Goal: Task Accomplishment & Management: Use online tool/utility

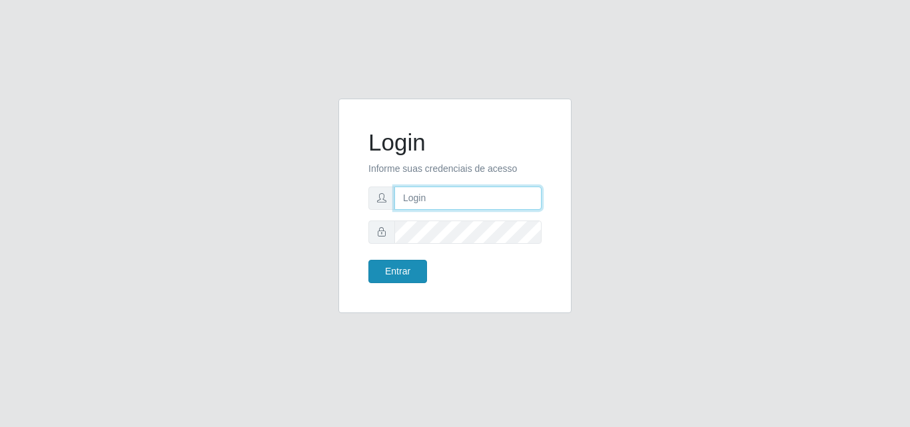
type input "analucia@cestao"
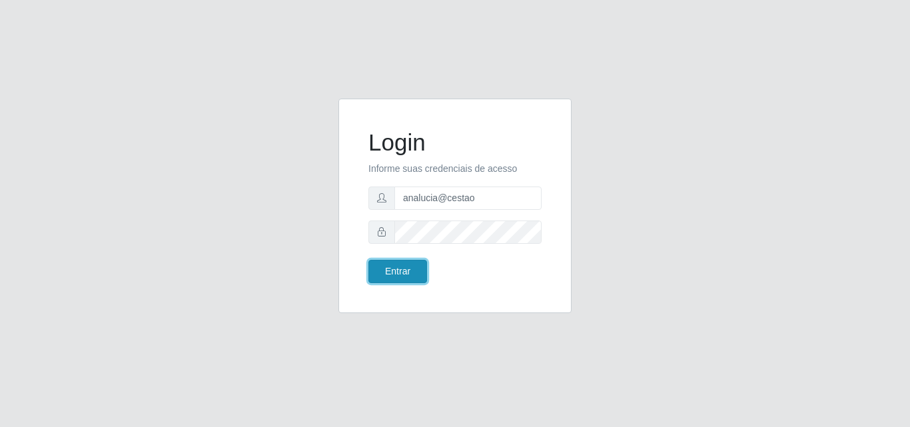
click at [397, 278] on button "Entrar" at bounding box center [398, 271] width 59 height 23
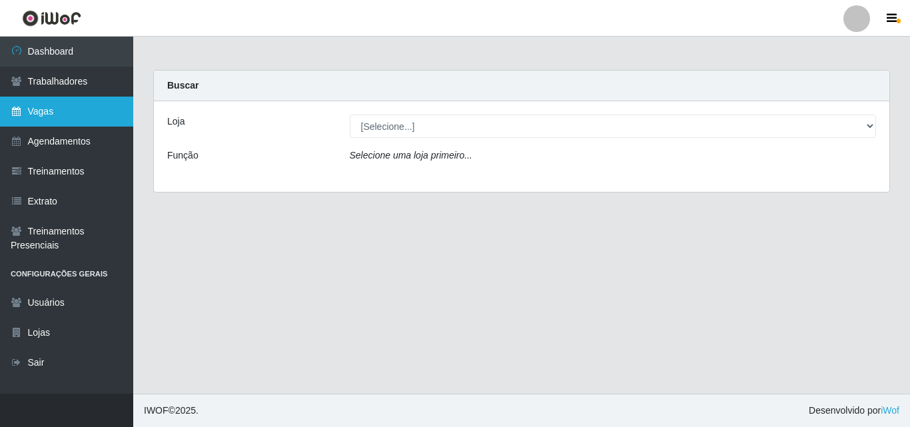
click at [87, 118] on link "Vagas" at bounding box center [66, 112] width 133 height 30
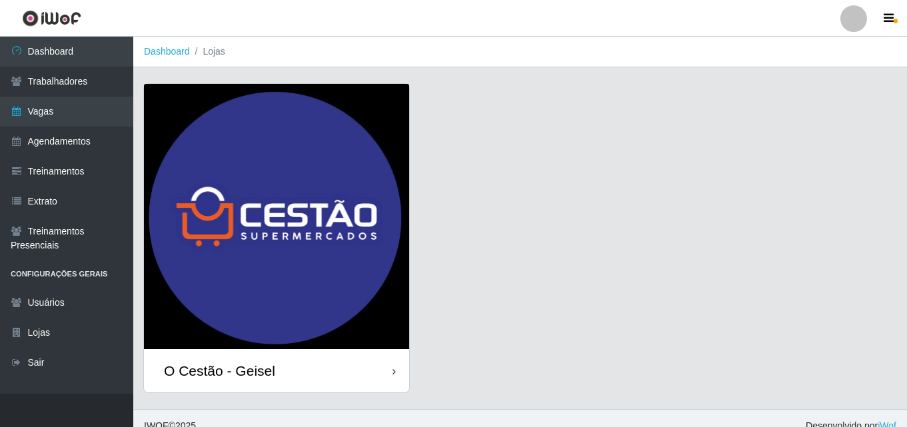
click at [378, 370] on div "O Cestão - Geisel" at bounding box center [276, 370] width 265 height 43
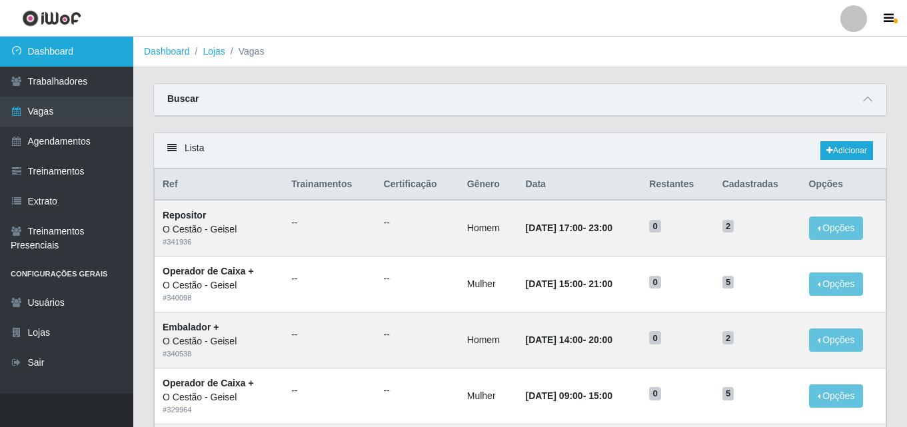
click at [57, 54] on link "Dashboard" at bounding box center [66, 52] width 133 height 30
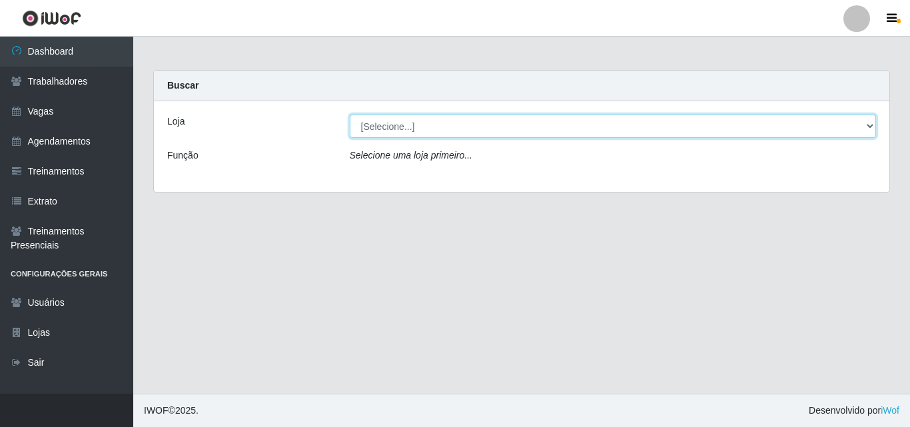
click at [464, 125] on select "[Selecione...] O Cestão - Geisel" at bounding box center [613, 126] width 527 height 23
select select "224"
click at [350, 115] on select "[Selecione...] O Cestão - Geisel" at bounding box center [613, 126] width 527 height 23
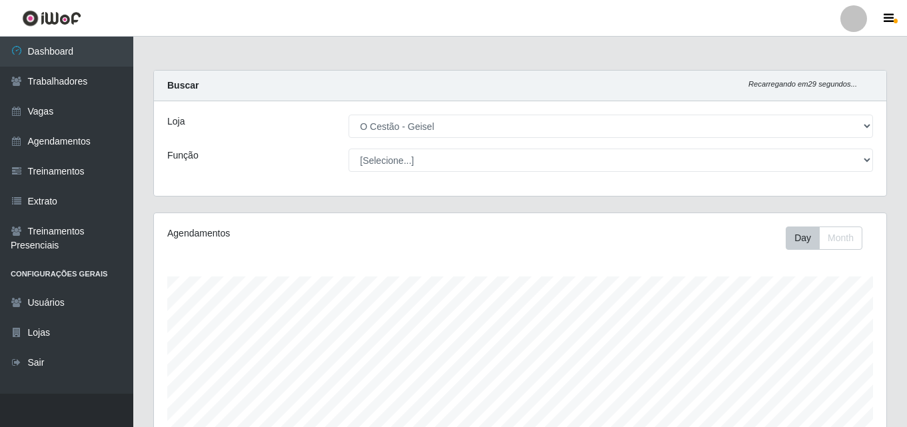
scroll to position [277, 732]
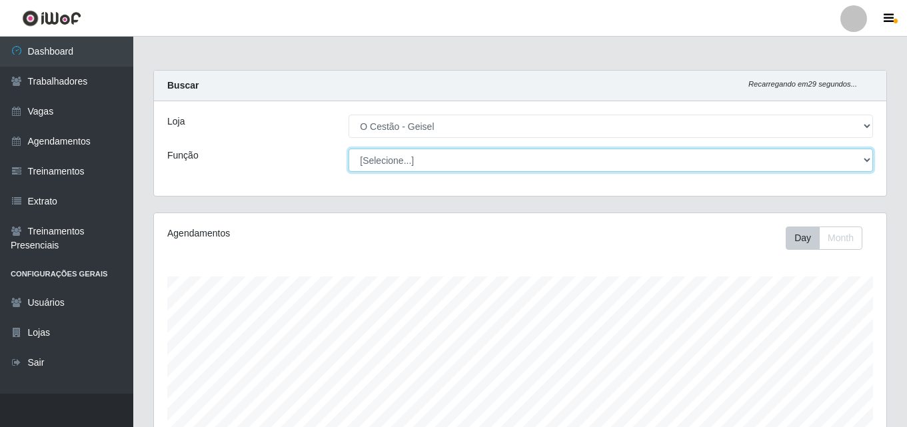
click at [444, 159] on select "[Selecione...] ASG ASG + ASG ++ Auxiliar de Estoque Auxiliar de Estoque + Auxil…" at bounding box center [611, 160] width 524 height 23
select select "24"
click at [349, 149] on select "[Selecione...] ASG ASG + ASG ++ Auxiliar de Estoque Auxiliar de Estoque + Auxil…" at bounding box center [611, 160] width 524 height 23
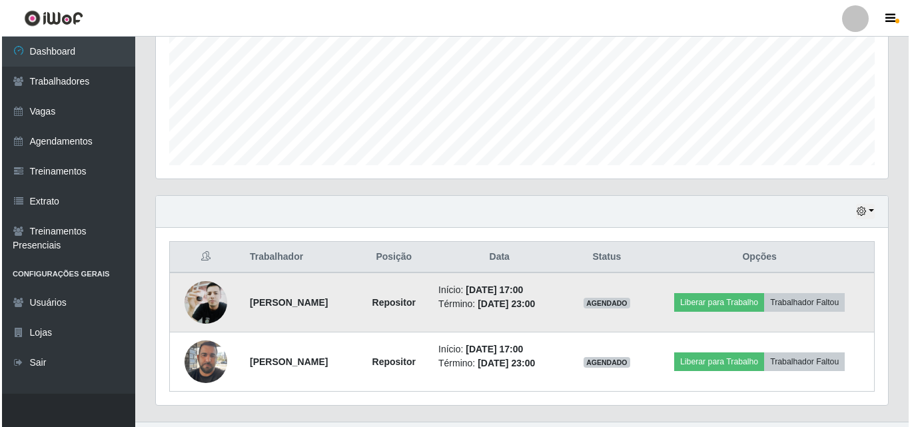
scroll to position [339, 0]
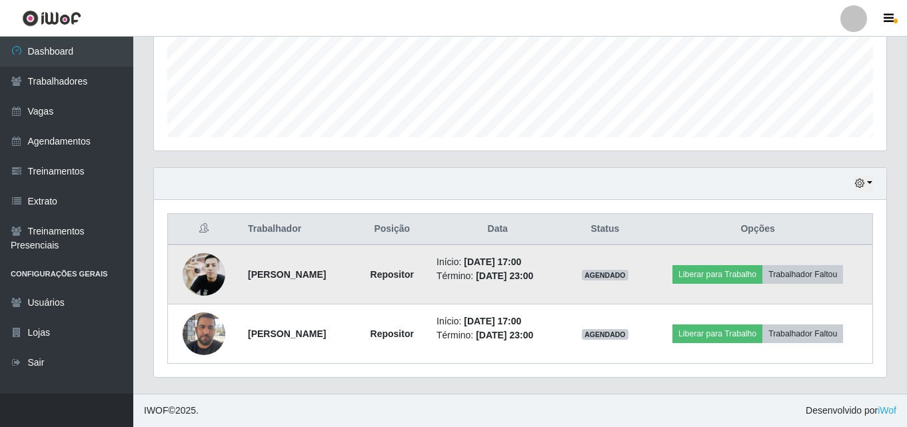
click at [197, 263] on img at bounding box center [204, 275] width 43 height 57
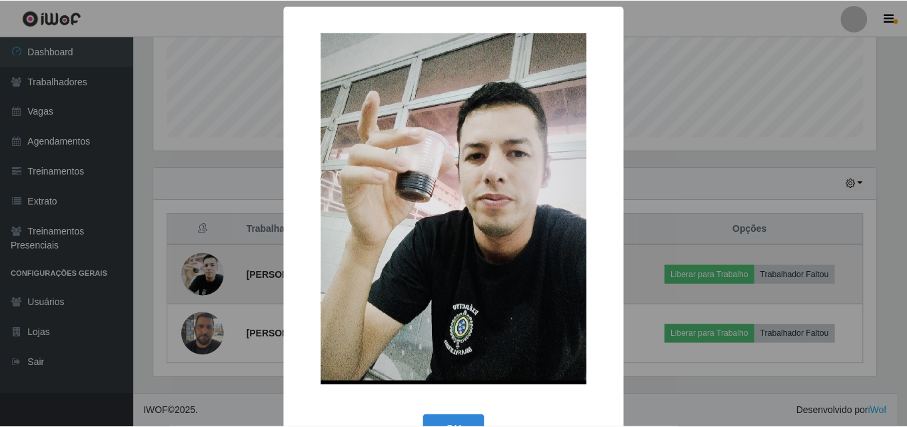
scroll to position [277, 726]
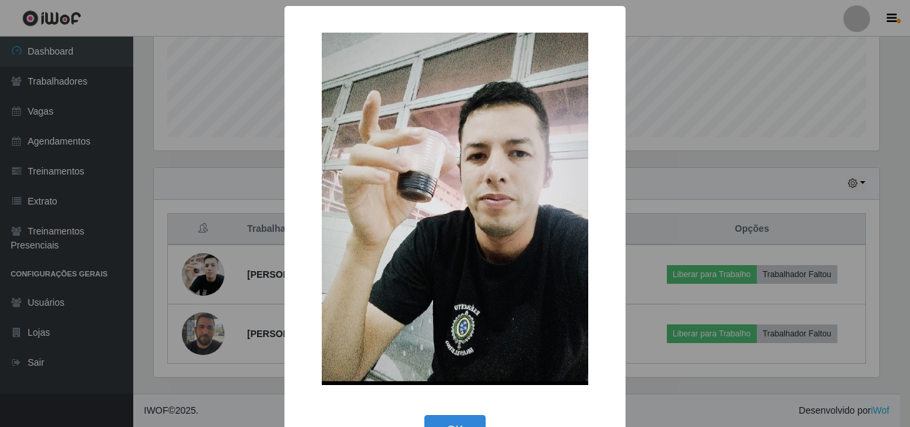
click at [211, 251] on div "× OK Cancel" at bounding box center [455, 213] width 910 height 427
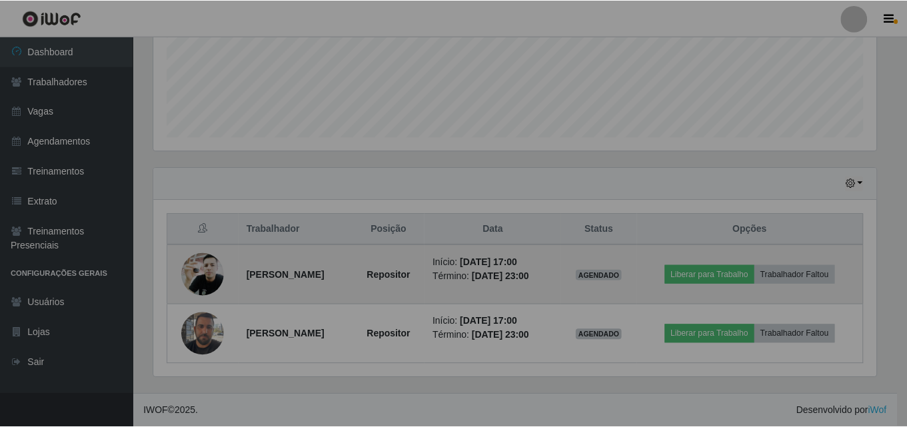
scroll to position [277, 732]
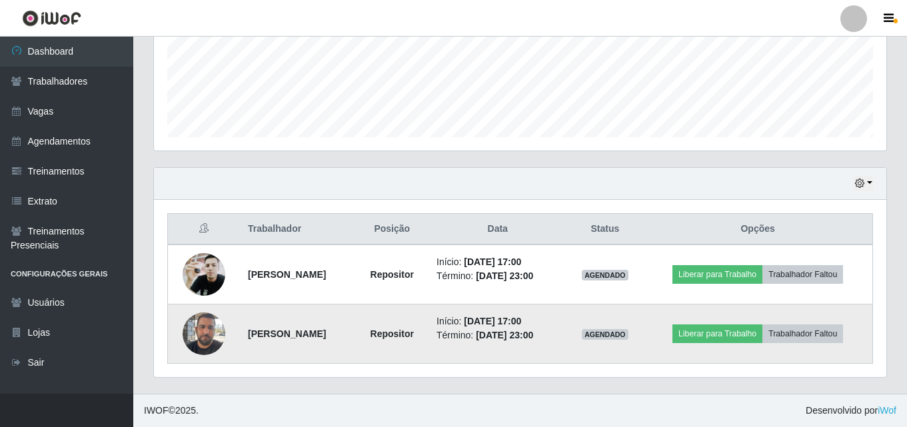
click at [197, 338] on img at bounding box center [204, 333] width 43 height 57
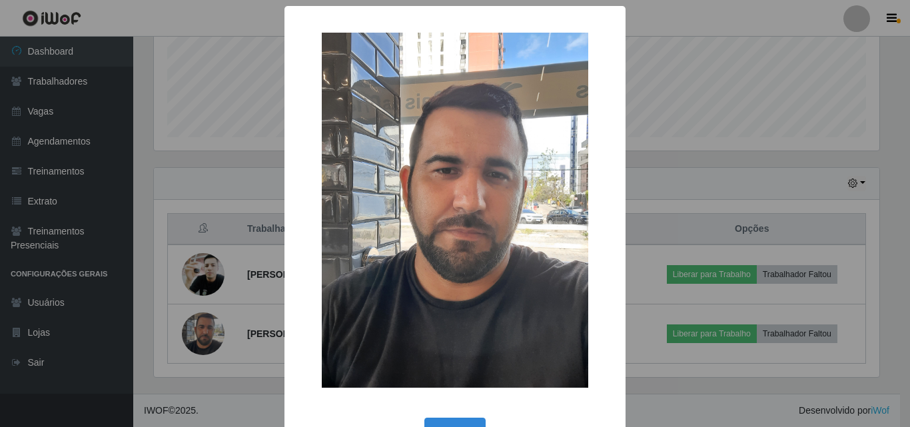
click at [221, 315] on div "× OK Cancel" at bounding box center [455, 213] width 910 height 427
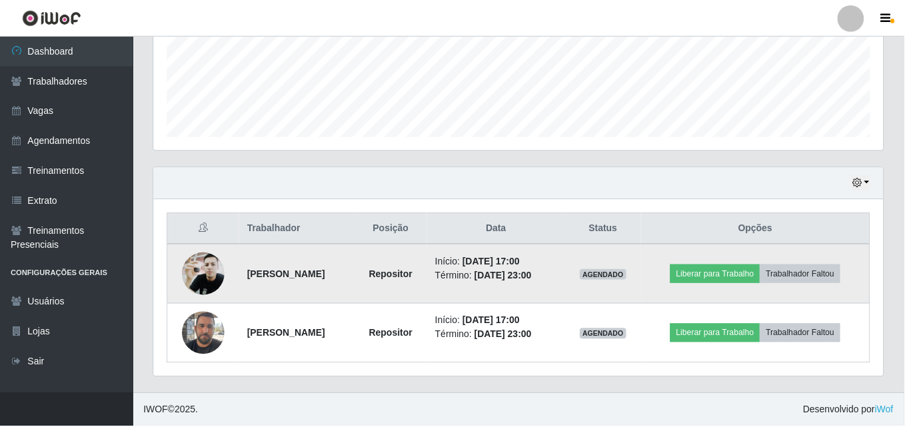
scroll to position [277, 732]
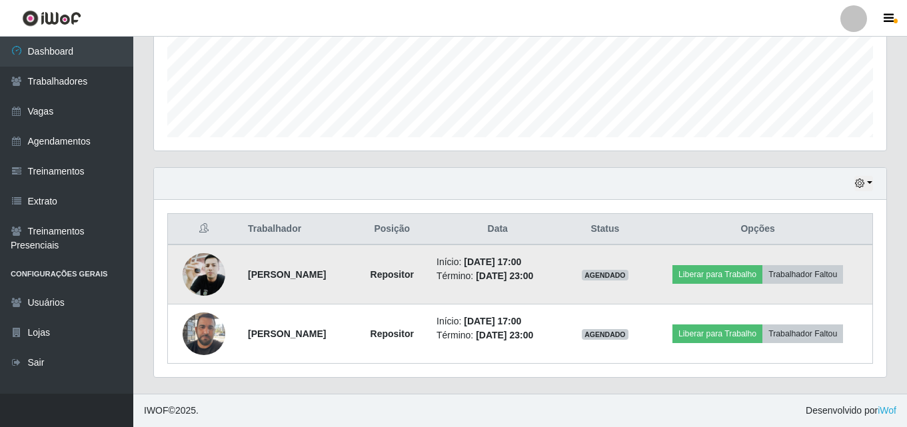
drag, startPoint x: 498, startPoint y: 265, endPoint x: 582, endPoint y: 284, distance: 86.0
click at [566, 284] on td "Início: [DATE] 17:00 Término: [DATE] 23:00" at bounding box center [497, 275] width 138 height 60
click at [533, 277] on time "[DATE] 23:00" at bounding box center [504, 276] width 57 height 11
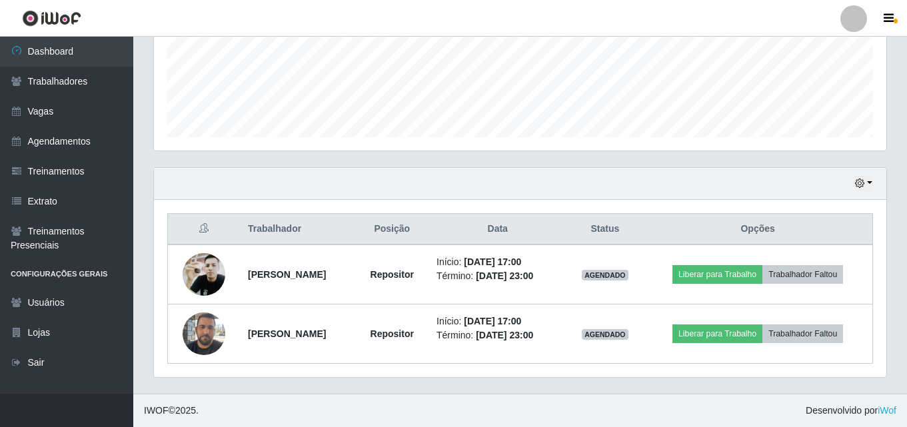
click at [141, 58] on div "Carregando... Buscar Recarregando em 17 segundos... Loja [Selecione...] O Cestã…" at bounding box center [520, 62] width 774 height 663
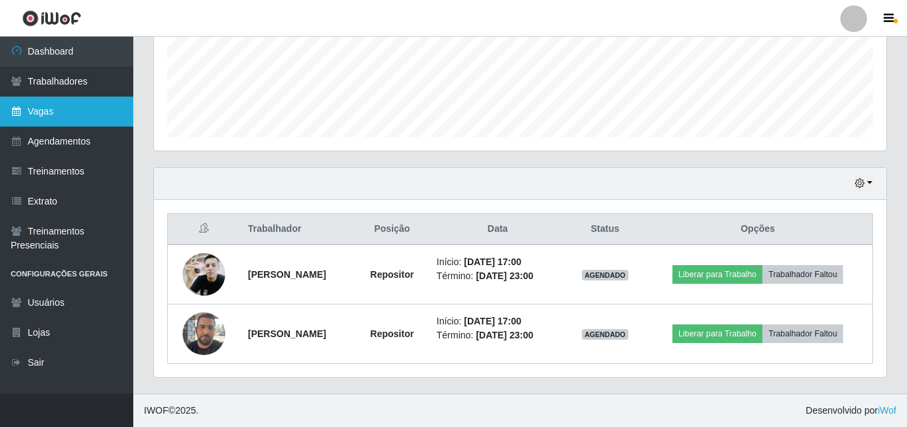
click at [105, 117] on link "Vagas" at bounding box center [66, 112] width 133 height 30
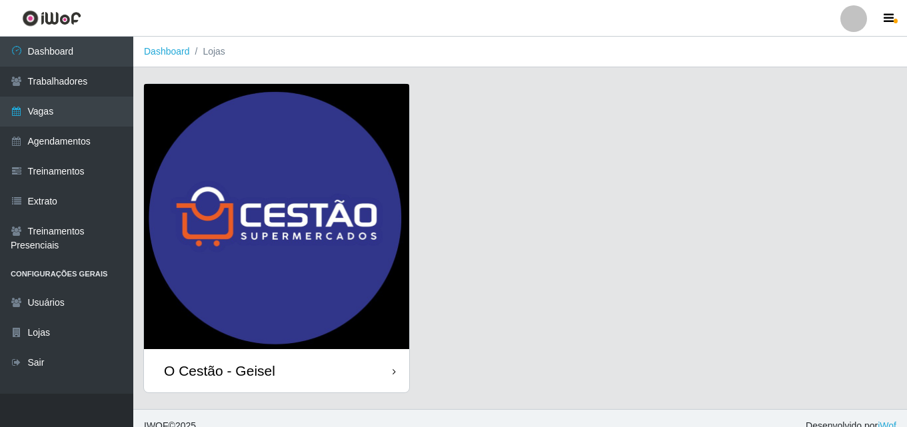
click at [298, 380] on div "O Cestão - Geisel" at bounding box center [276, 370] width 265 height 43
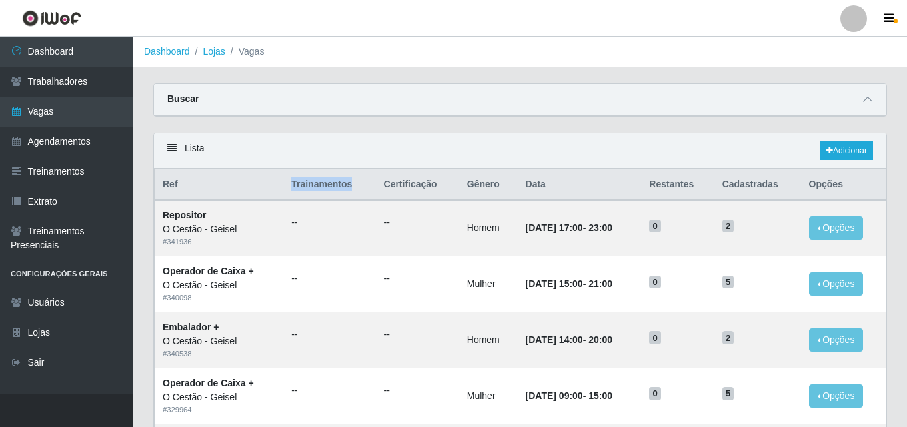
drag, startPoint x: 288, startPoint y: 185, endPoint x: 346, endPoint y: 180, distance: 58.2
click at [346, 180] on th "Trainamentos" at bounding box center [329, 184] width 92 height 31
click at [320, 189] on th "Trainamentos" at bounding box center [329, 184] width 92 height 31
